Goal: Task Accomplishment & Management: Manage account settings

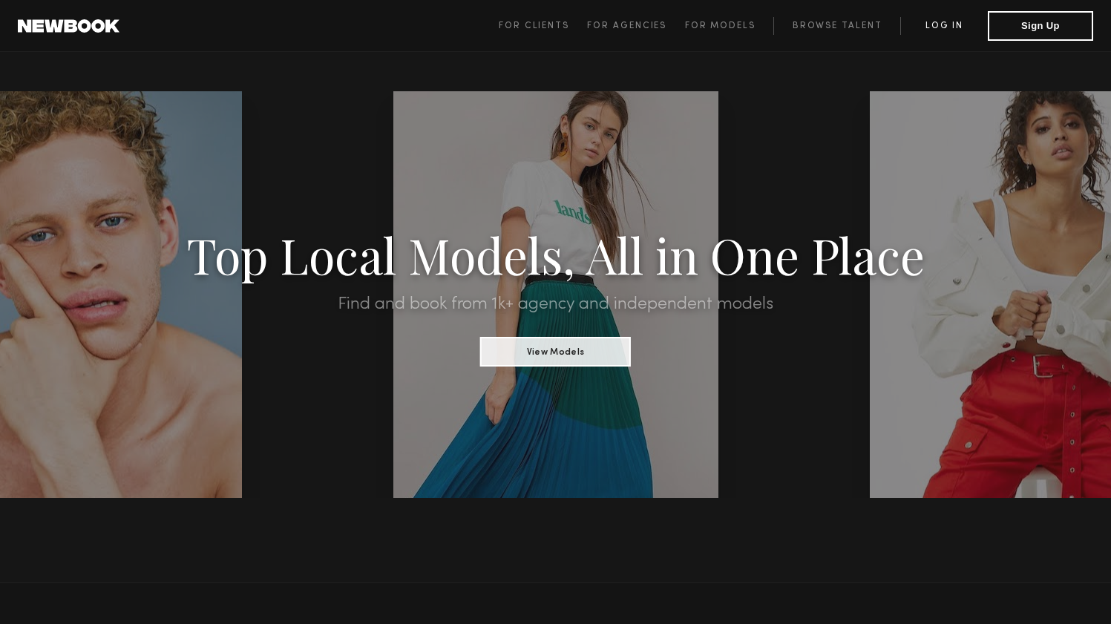
click at [941, 18] on link "Log in" at bounding box center [944, 26] width 88 height 18
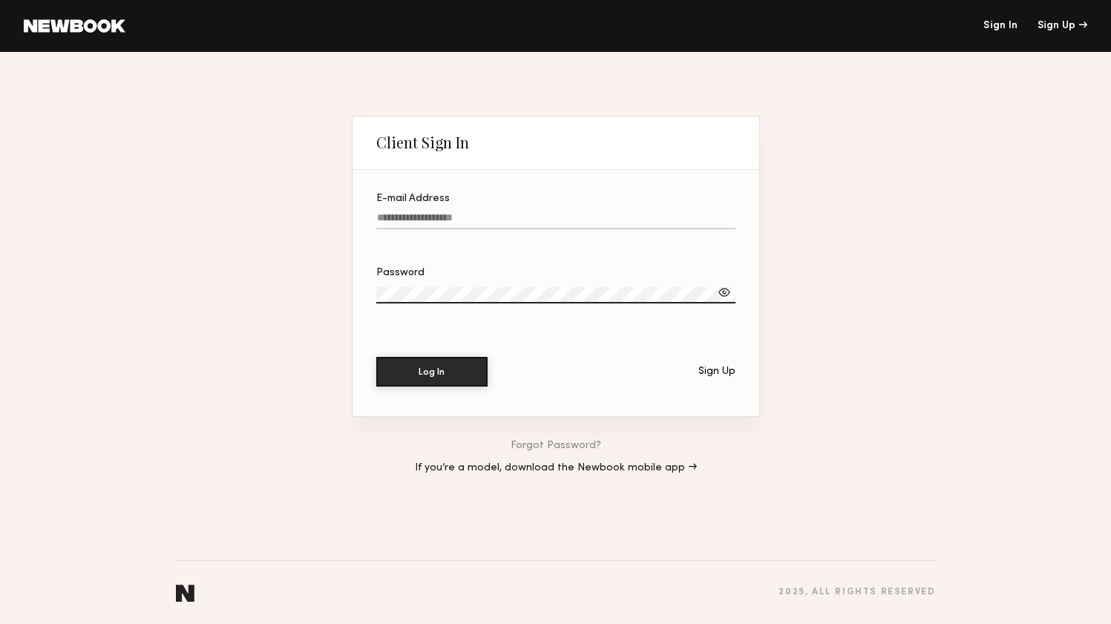
click at [448, 212] on input "E-mail Address" at bounding box center [555, 220] width 359 height 17
type input "**********"
click at [425, 394] on section "**********" at bounding box center [556, 293] width 407 height 246
click at [434, 368] on button "Log In" at bounding box center [431, 371] width 111 height 30
click at [471, 281] on label "Password" at bounding box center [555, 293] width 359 height 50
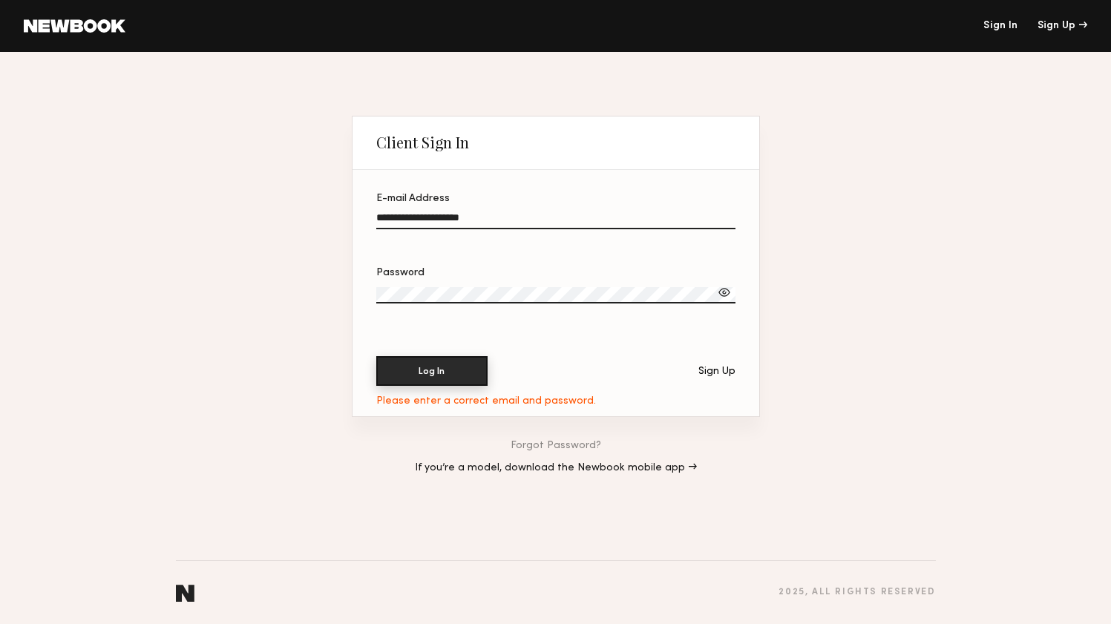
click at [448, 361] on button "Log In" at bounding box center [431, 371] width 111 height 30
click at [425, 375] on button "Log In" at bounding box center [431, 371] width 111 height 30
click at [727, 288] on div at bounding box center [724, 292] width 15 height 15
click at [413, 380] on button "Log In" at bounding box center [431, 371] width 111 height 30
click at [487, 282] on label "Password" at bounding box center [555, 293] width 359 height 50
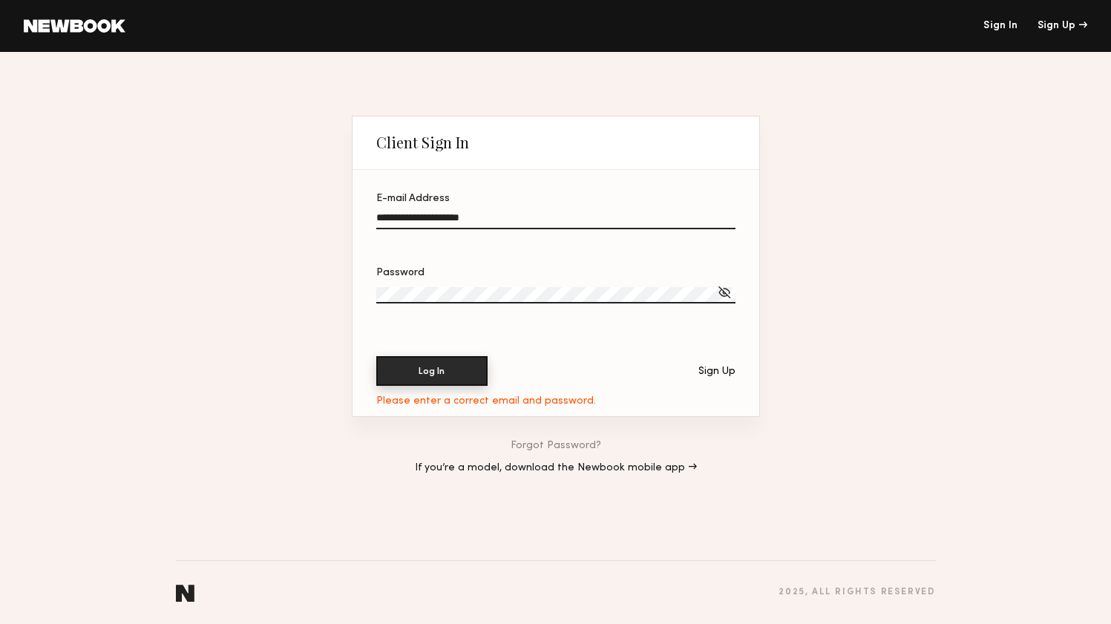
click at [439, 369] on button "Log In" at bounding box center [431, 371] width 111 height 30
click at [553, 446] on link "Forgot Password?" at bounding box center [556, 446] width 91 height 10
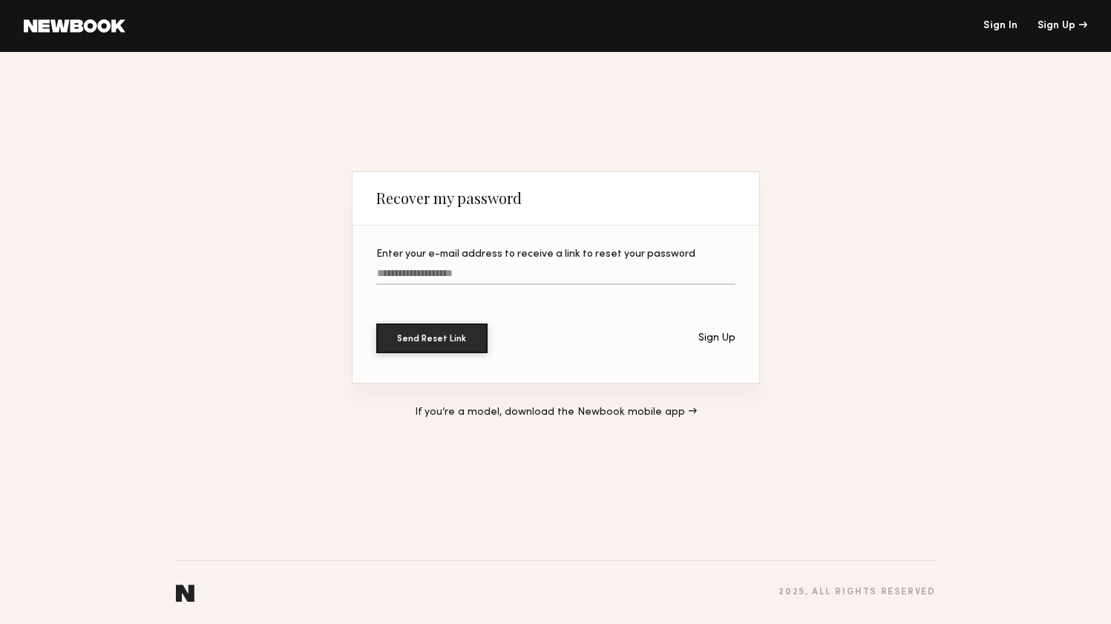
click at [469, 266] on label "Enter your e-mail address to receive a link to reset your password" at bounding box center [555, 274] width 359 height 50
click at [469, 268] on input "Enter your e-mail address to receive a link to reset your password" at bounding box center [555, 276] width 359 height 17
type input "**********"
click at [412, 342] on button "Send Reset Link" at bounding box center [431, 338] width 111 height 30
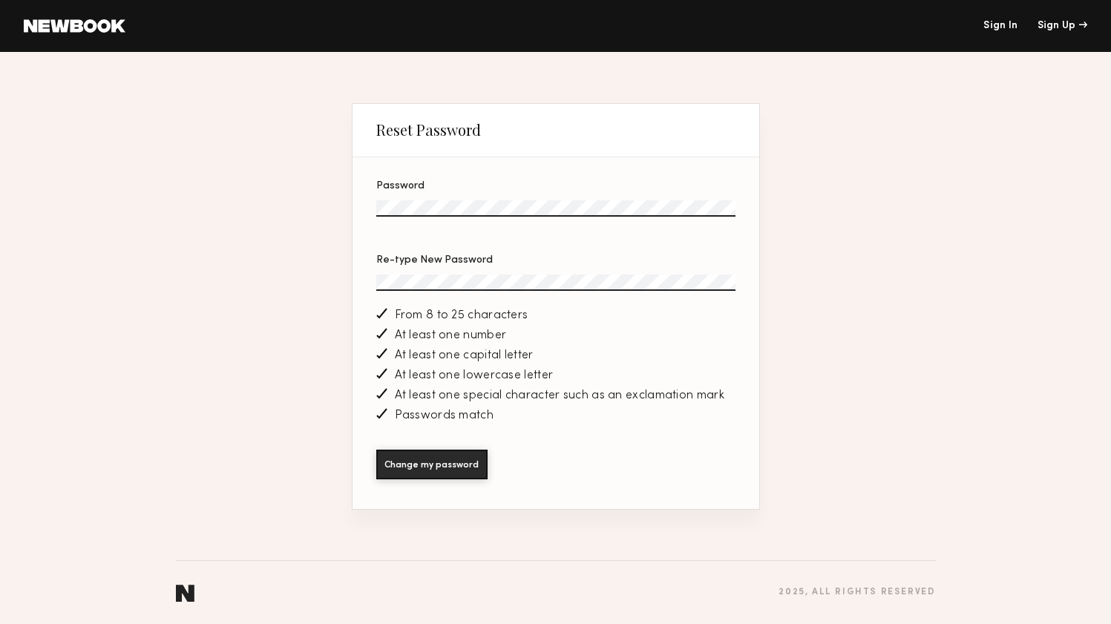
click at [681, 347] on div "At least one capital letter" at bounding box center [555, 356] width 359 height 20
click at [408, 466] on button "Change my password" at bounding box center [431, 464] width 111 height 30
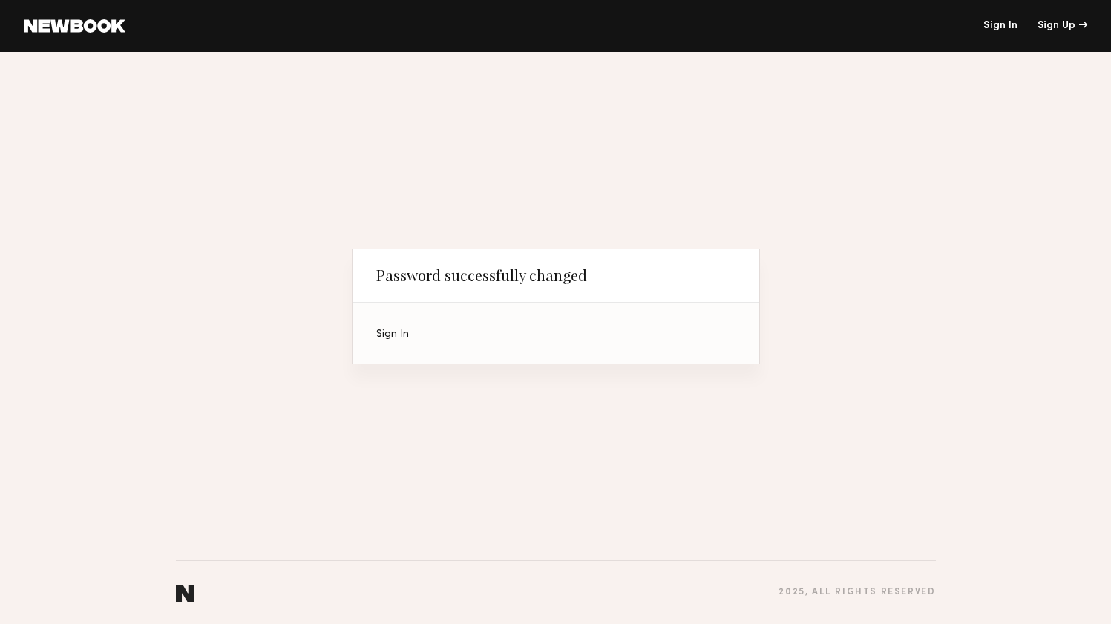
click at [390, 330] on link "Sign In" at bounding box center [392, 335] width 33 height 10
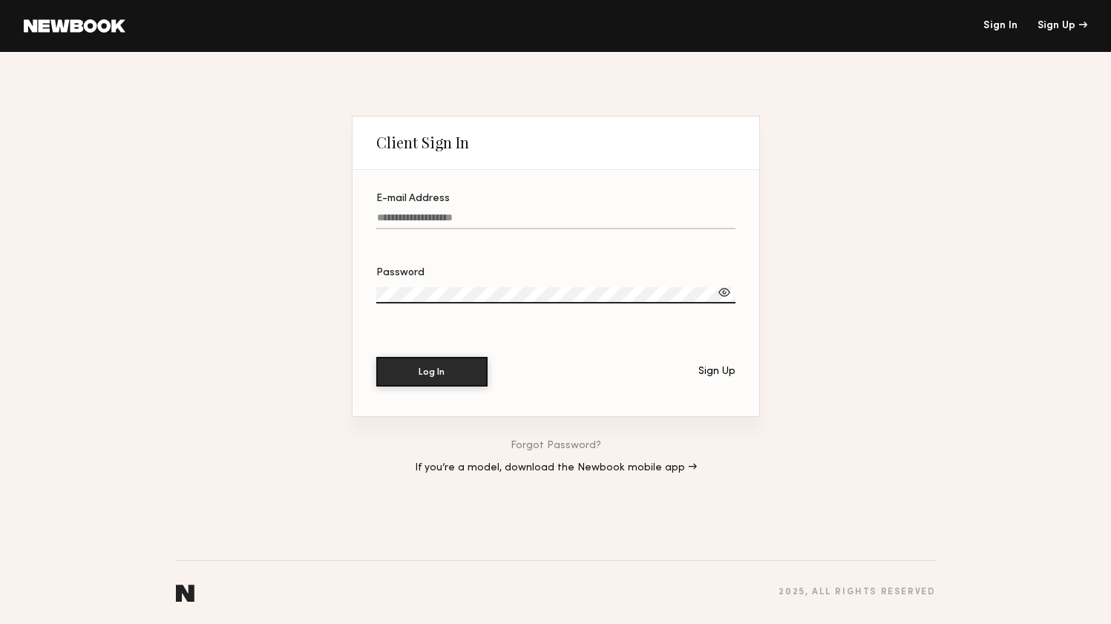
click at [464, 215] on input "E-mail Address" at bounding box center [555, 220] width 359 height 17
type input "**********"
click at [438, 365] on button "Log In" at bounding box center [431, 371] width 111 height 30
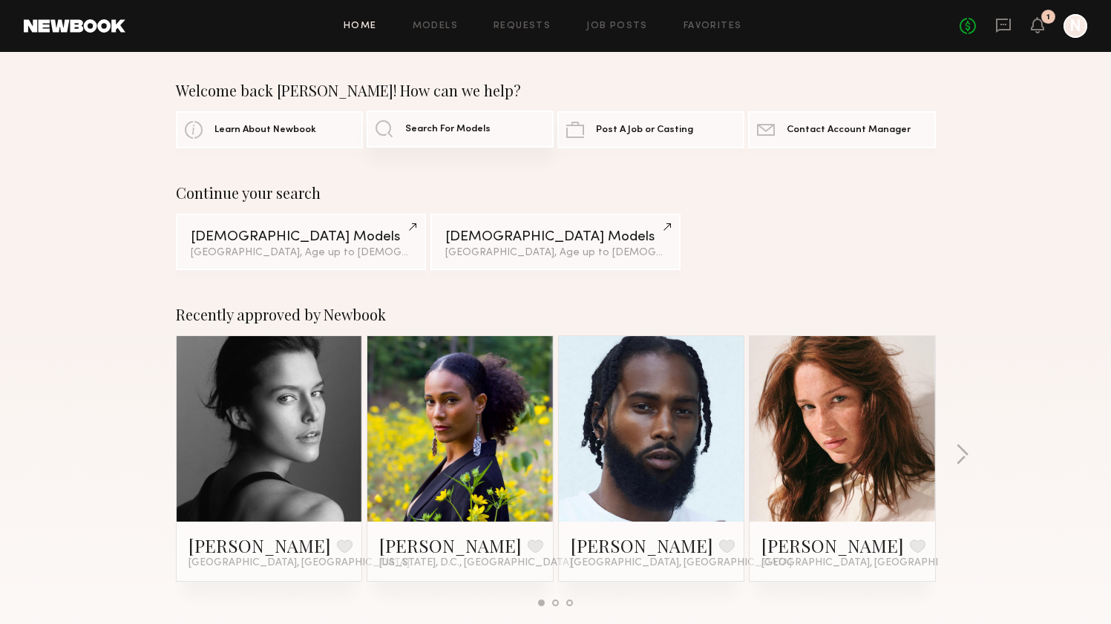
click at [442, 131] on span "Search For Models" at bounding box center [447, 130] width 85 height 10
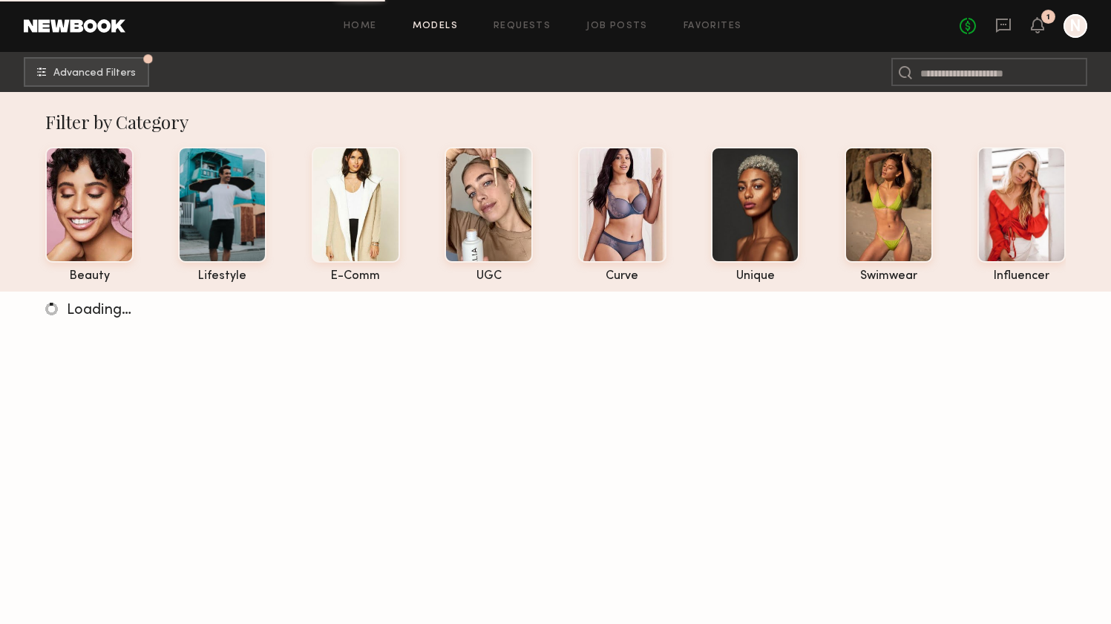
click at [395, 91] on nb-browse-subheader "Advanced Filters Pro tip: speed up your search by using our advanced filters." at bounding box center [555, 72] width 1111 height 40
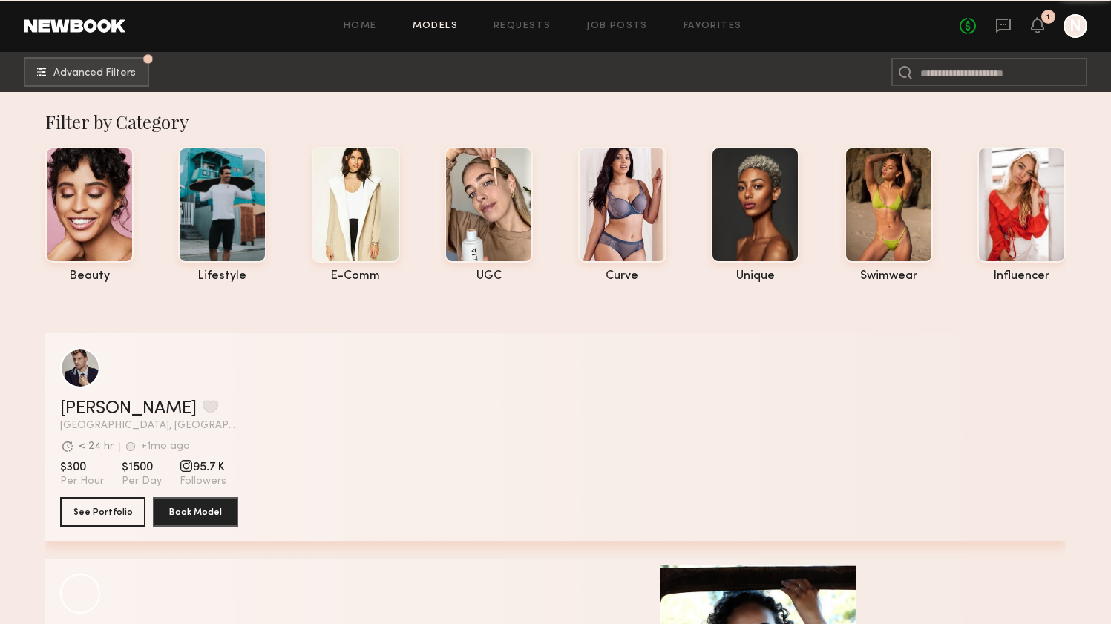
click at [988, 68] on input at bounding box center [989, 72] width 196 height 28
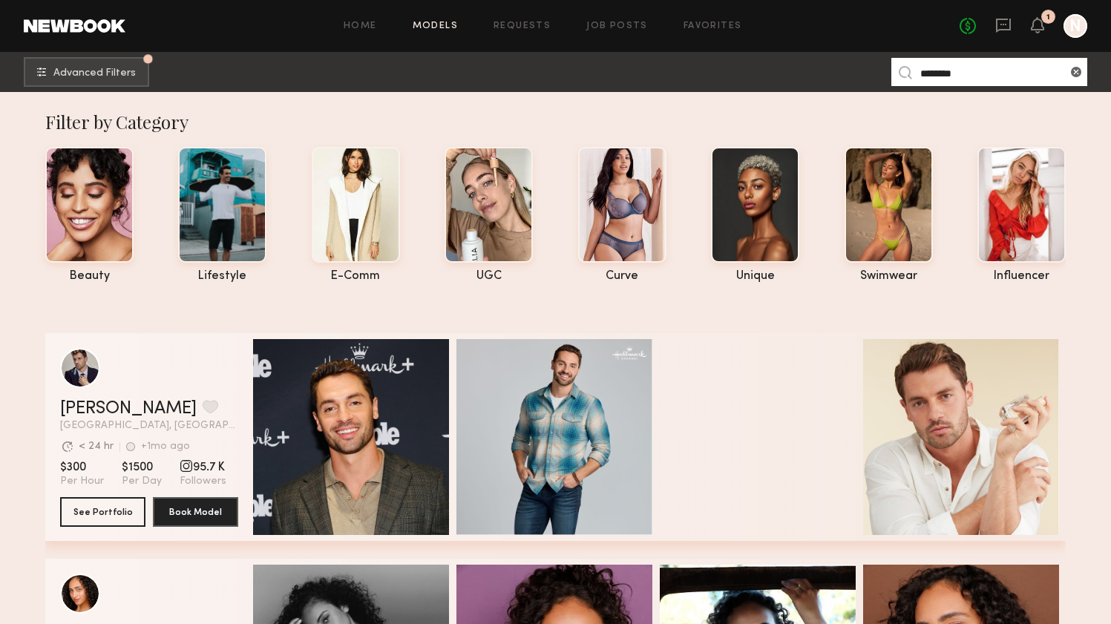
type input "********"
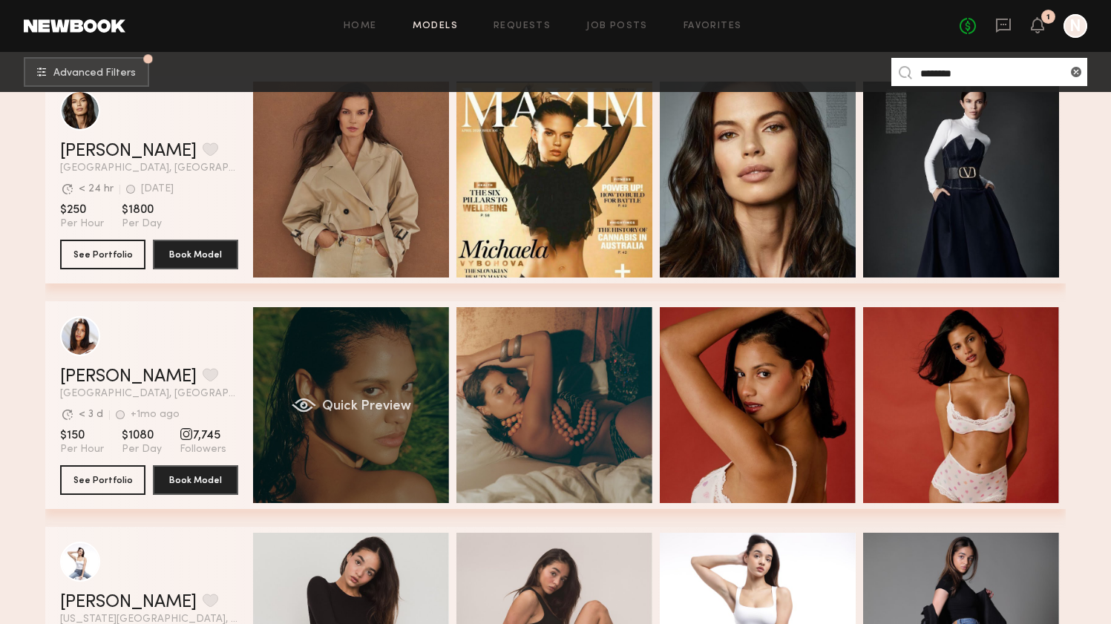
scroll to position [278, 0]
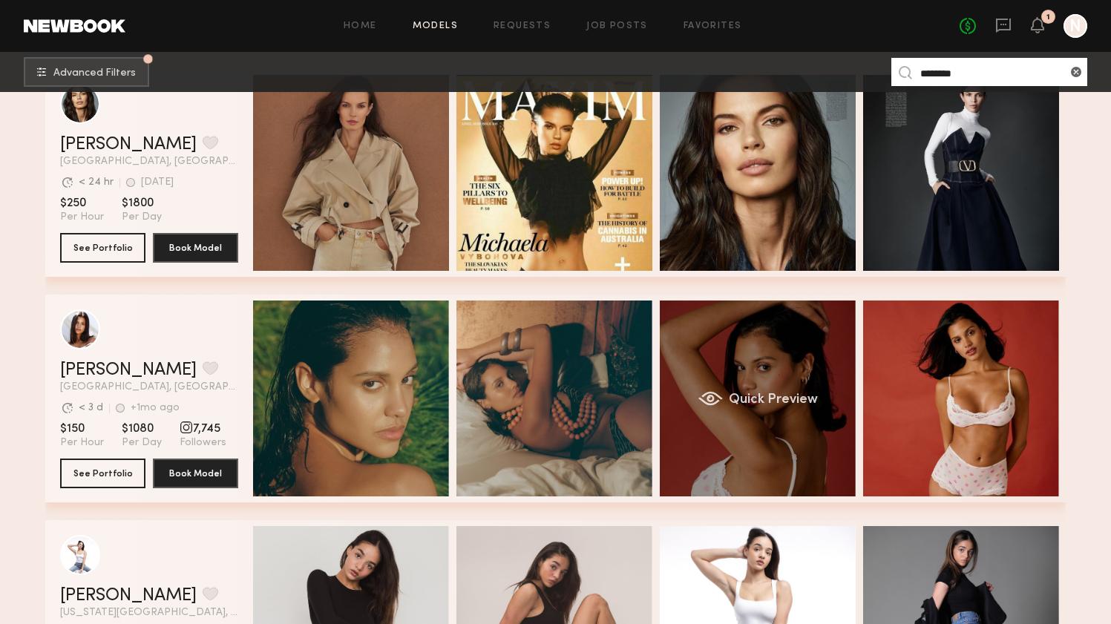
click at [746, 443] on div "Quick Preview" at bounding box center [758, 399] width 196 height 196
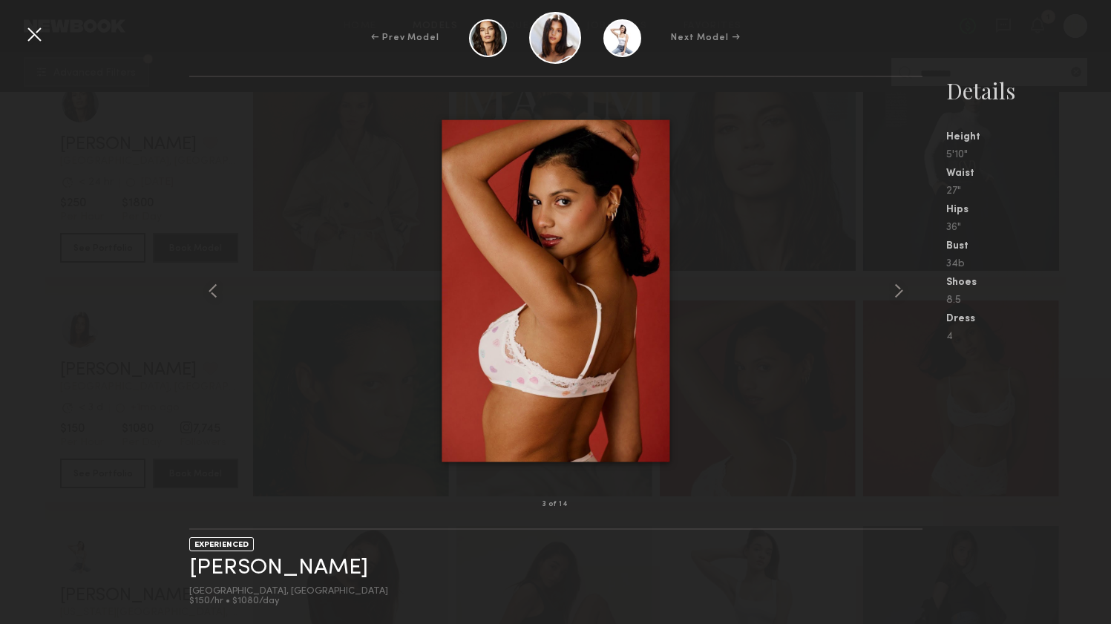
drag, startPoint x: 542, startPoint y: 292, endPoint x: 568, endPoint y: 339, distance: 53.5
